Goal: Task Accomplishment & Management: Manage account settings

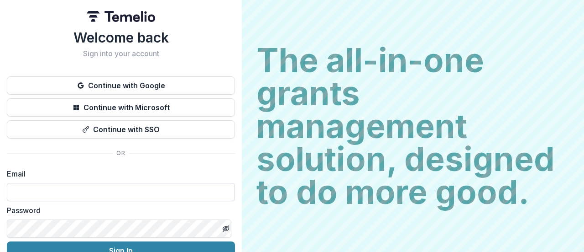
click at [69, 189] on input at bounding box center [121, 192] width 228 height 18
type input "**********"
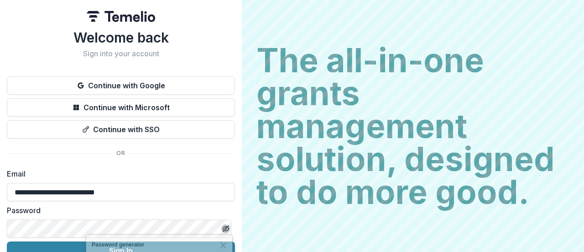
scroll to position [47, 0]
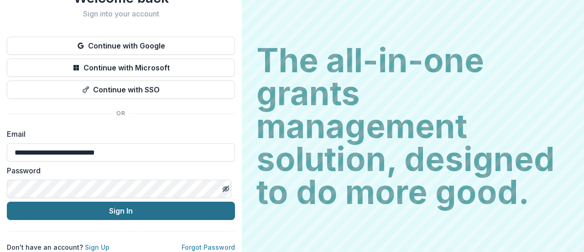
click at [122, 208] on button "Sign In" at bounding box center [121, 210] width 228 height 18
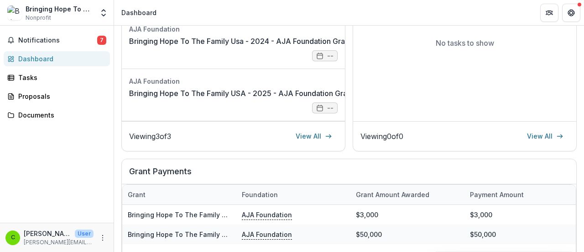
scroll to position [212, 0]
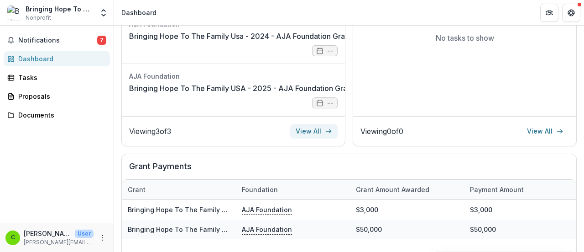
click at [318, 137] on link "View All" at bounding box center [313, 131] width 47 height 15
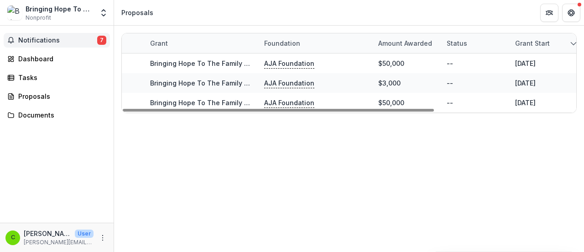
click at [62, 39] on span "Notifications" at bounding box center [57, 41] width 79 height 8
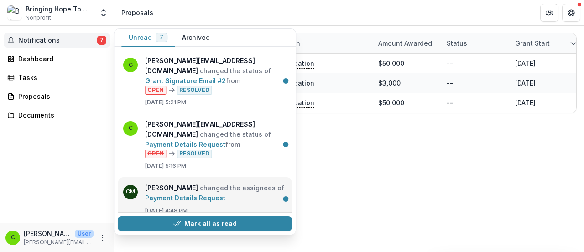
click at [190, 194] on link "Payment Details Request" at bounding box center [185, 198] width 80 height 8
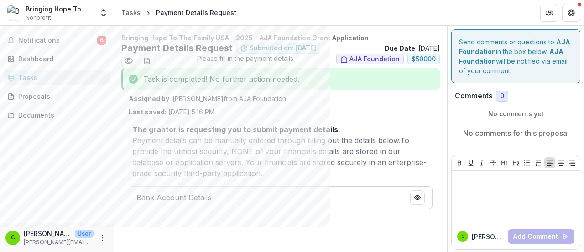
click at [226, 198] on div "Bank Account Details" at bounding box center [281, 197] width 304 height 23
